Goal: Task Accomplishment & Management: Manage account settings

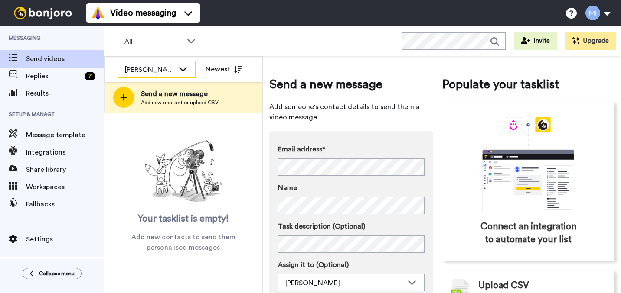
click at [150, 70] on div "[PERSON_NAME]" at bounding box center [149, 70] width 49 height 10
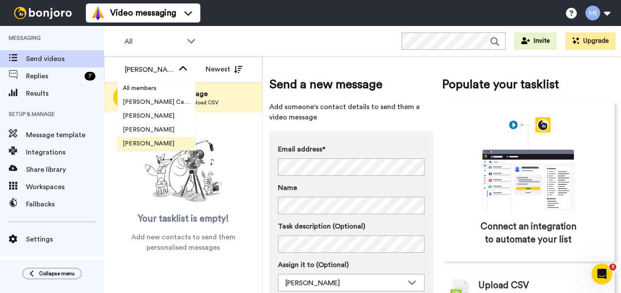
click at [143, 144] on span "[PERSON_NAME]" at bounding box center [148, 144] width 62 height 9
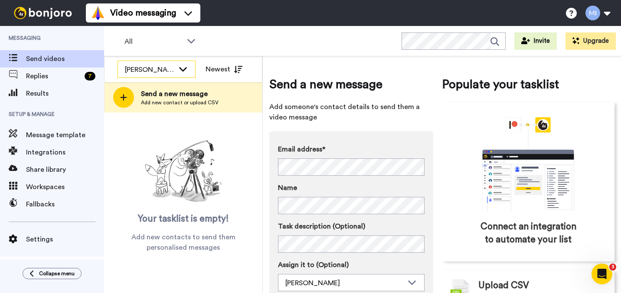
click at [147, 74] on div "[PERSON_NAME]" at bounding box center [149, 70] width 49 height 10
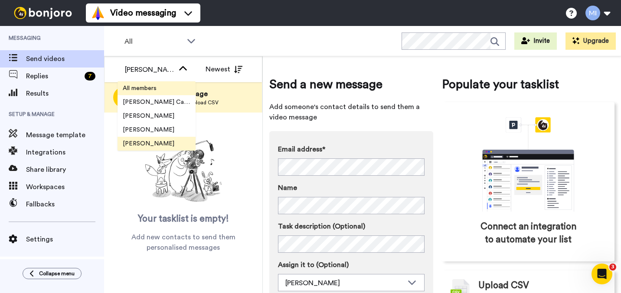
click at [149, 93] on li "All members" at bounding box center [156, 89] width 78 height 14
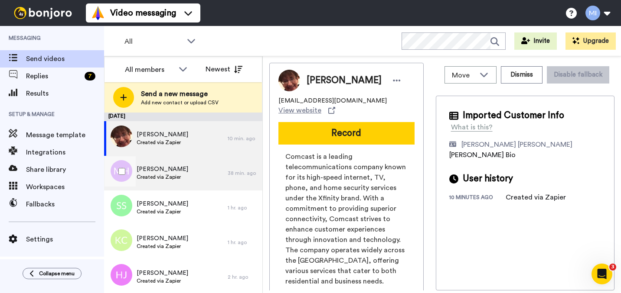
click at [206, 166] on div "[PERSON_NAME] Created via Zapier" at bounding box center [166, 173] width 124 height 35
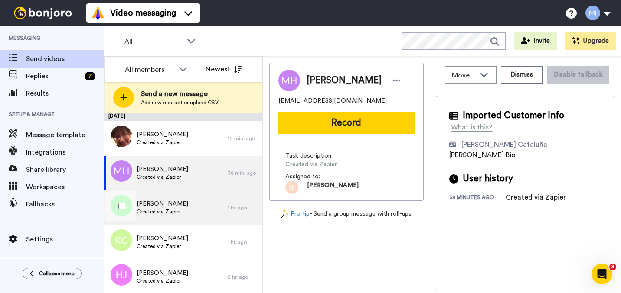
click at [188, 215] on div "[PERSON_NAME] Created via Zapier" at bounding box center [166, 208] width 124 height 35
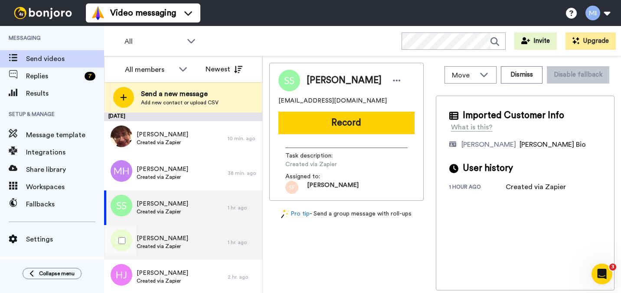
click at [177, 245] on span "Created via Zapier" at bounding box center [163, 246] width 52 height 7
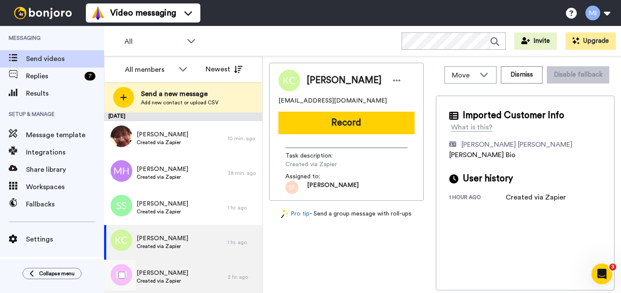
click at [170, 264] on div "[PERSON_NAME] Created via Zapier" at bounding box center [166, 277] width 124 height 35
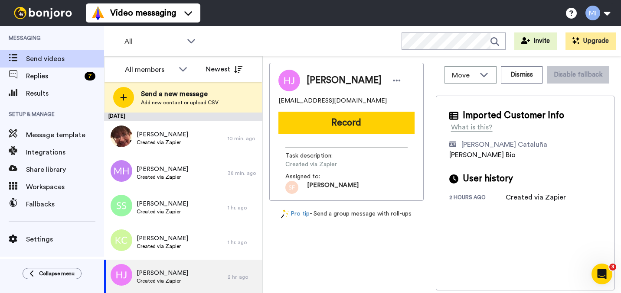
click at [274, 222] on div "[PERSON_NAME] [EMAIL_ADDRESS][DOMAIN_NAME] Record Task description : Created vi…" at bounding box center [346, 177] width 154 height 228
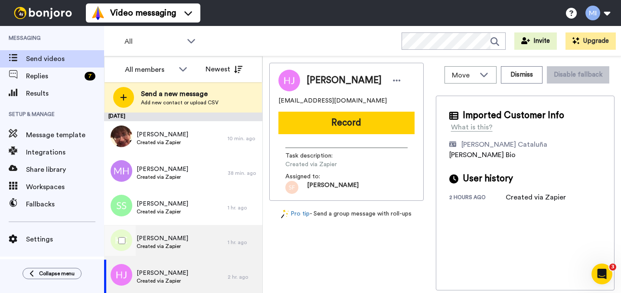
click at [235, 247] on div "[PERSON_NAME] Created via Zapier 1 hr. ago" at bounding box center [183, 242] width 158 height 35
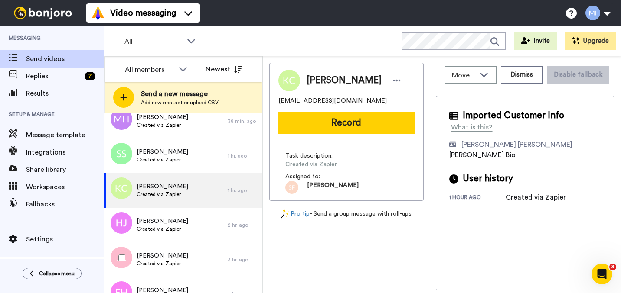
scroll to position [69, 0]
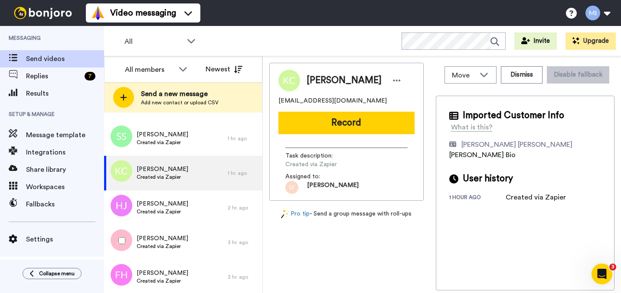
click at [235, 247] on div "[PERSON_NAME] Created via Zapier 3 hr. ago" at bounding box center [183, 242] width 158 height 35
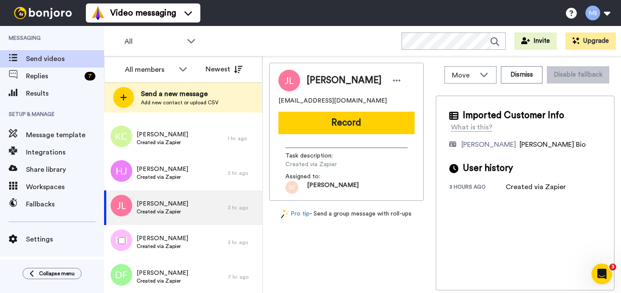
scroll to position [121, 0]
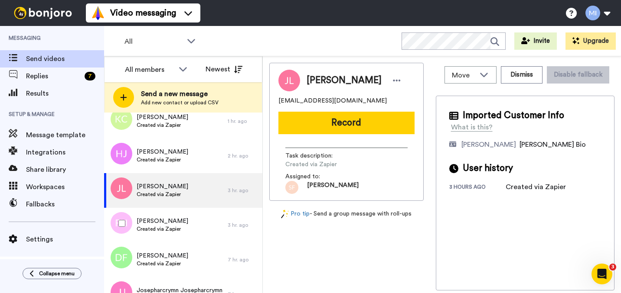
click at [245, 235] on div "[PERSON_NAME] Created via Zapier 3 hr. ago" at bounding box center [183, 225] width 158 height 35
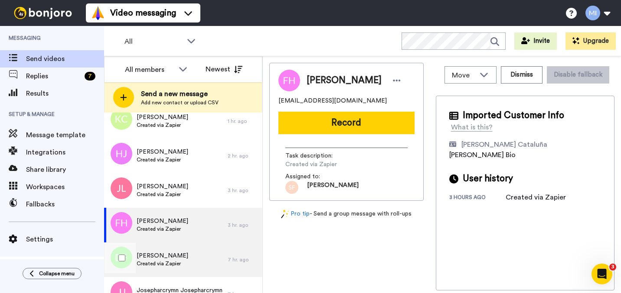
click at [152, 264] on span "Created via Zapier" at bounding box center [163, 264] width 52 height 7
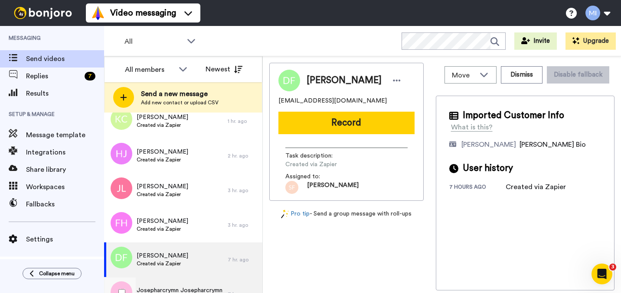
click at [154, 287] on span "Josepharcrymn Josepharcrymn" at bounding box center [180, 291] width 86 height 9
